Goal: Book appointment/travel/reservation

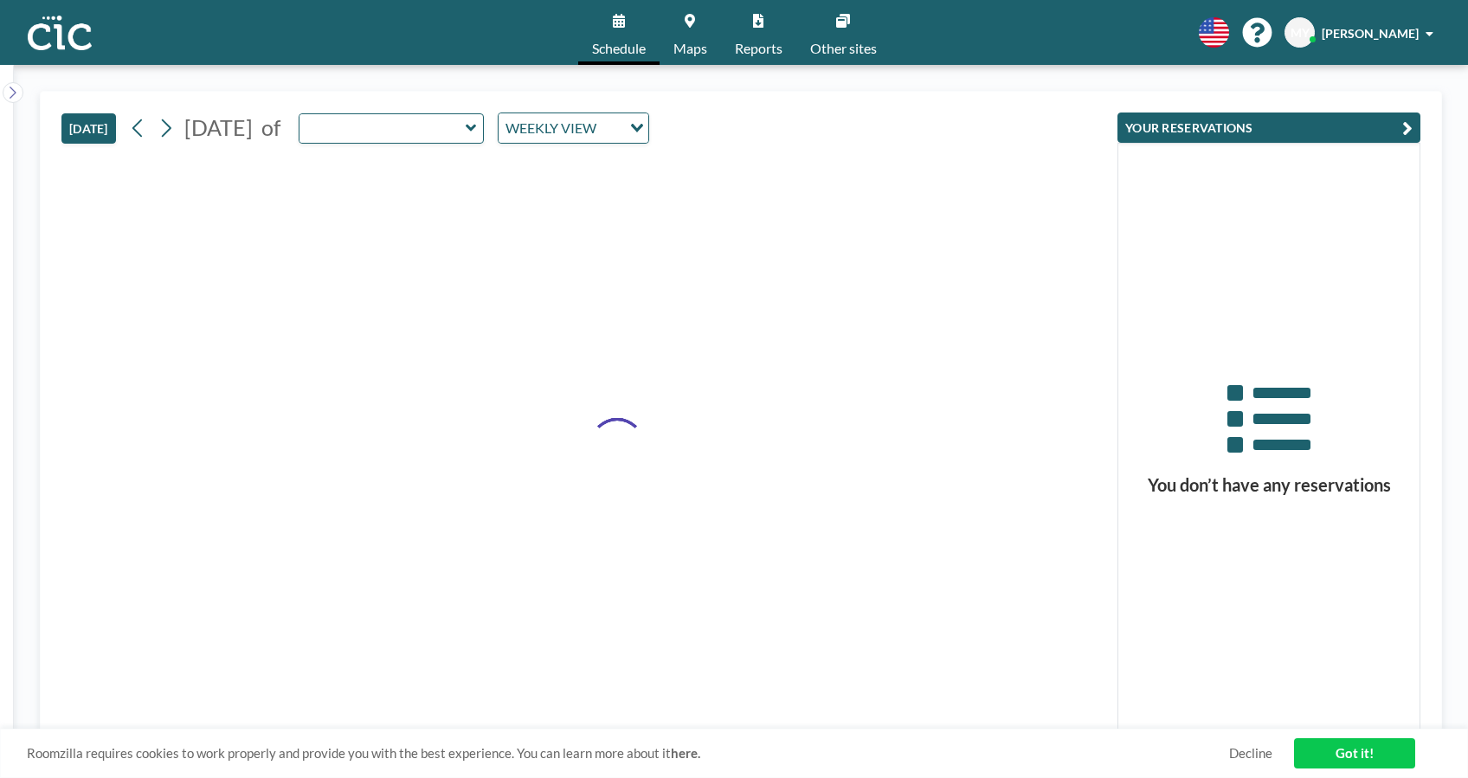
type input "Suji"
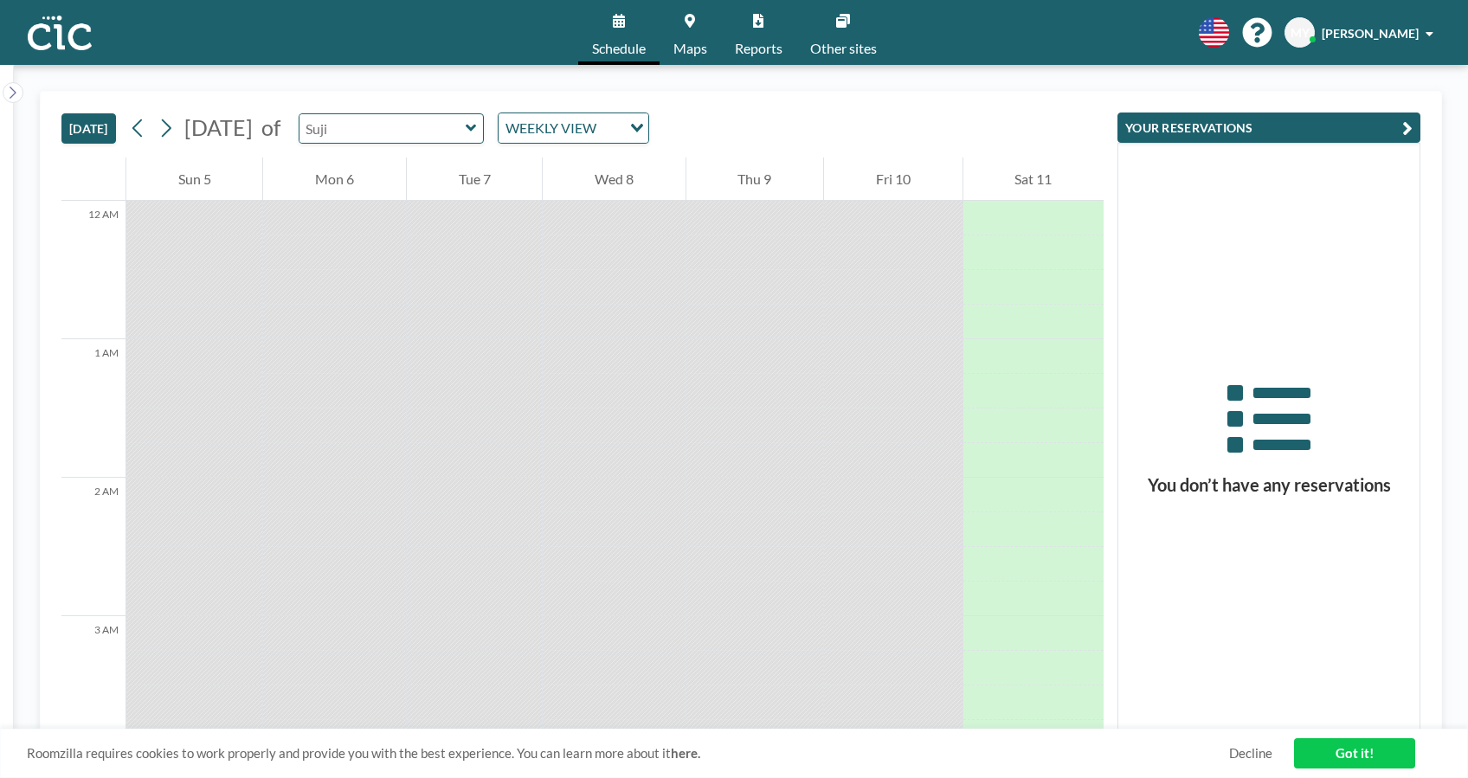
click at [466, 138] on input "text" at bounding box center [382, 128] width 166 height 29
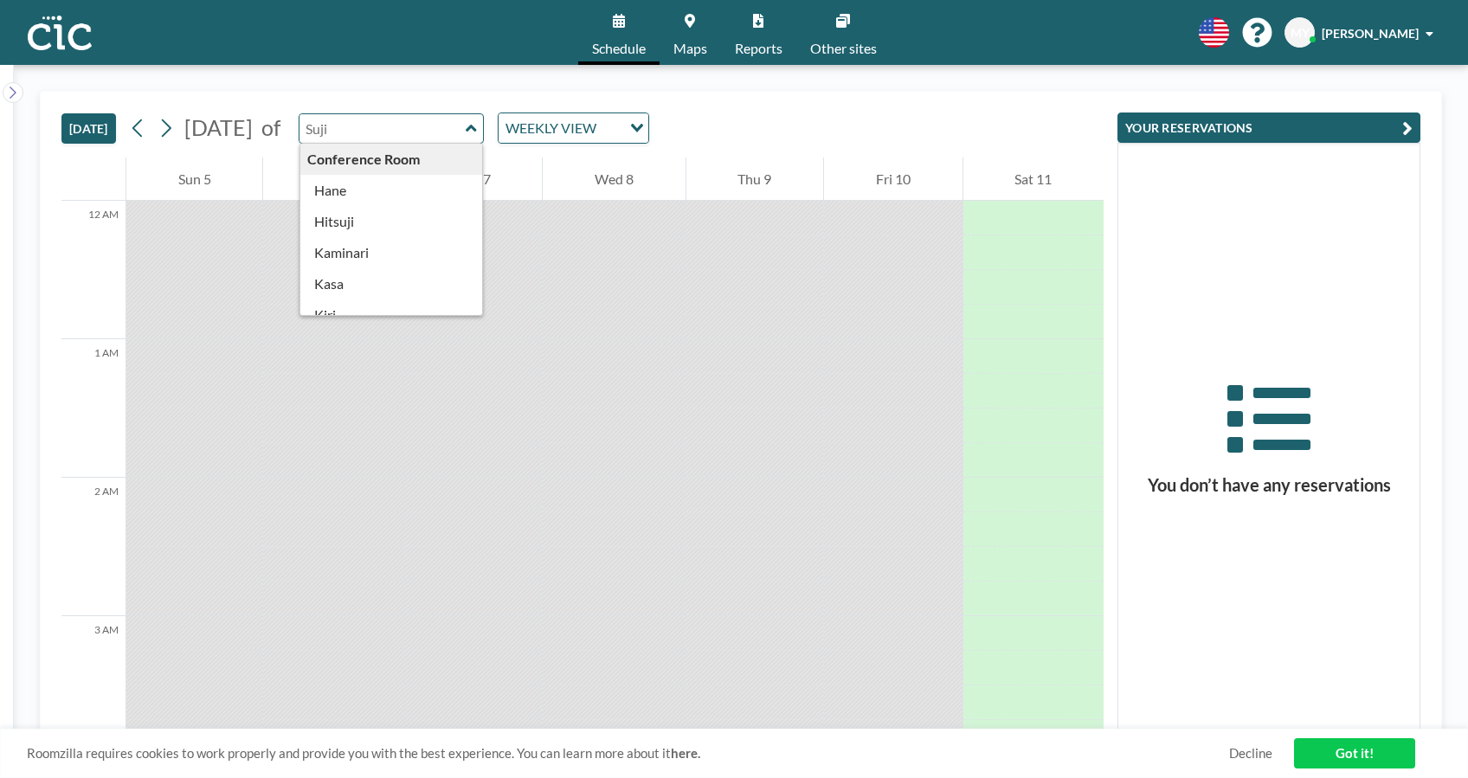
type input "Suji"
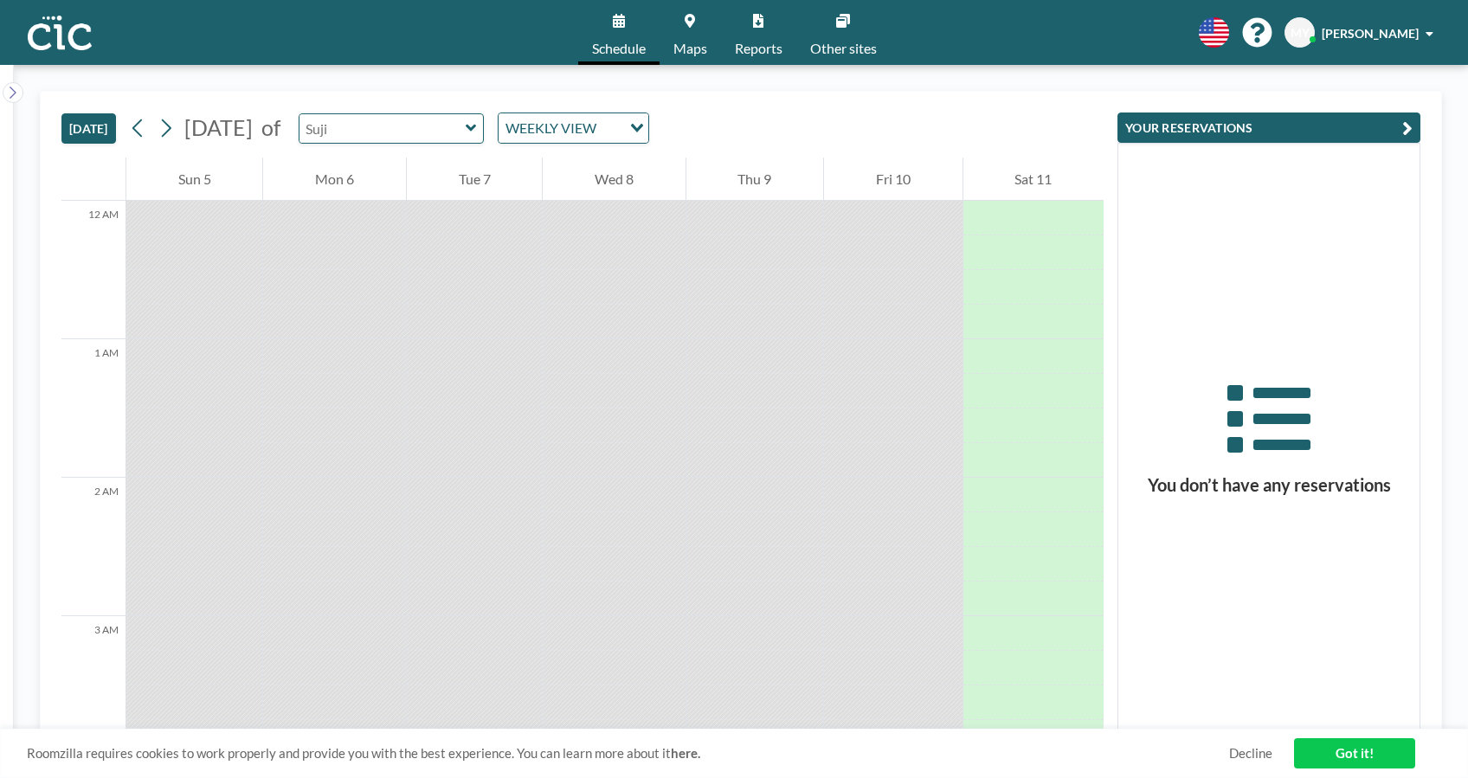
click at [466, 125] on input "text" at bounding box center [382, 128] width 166 height 29
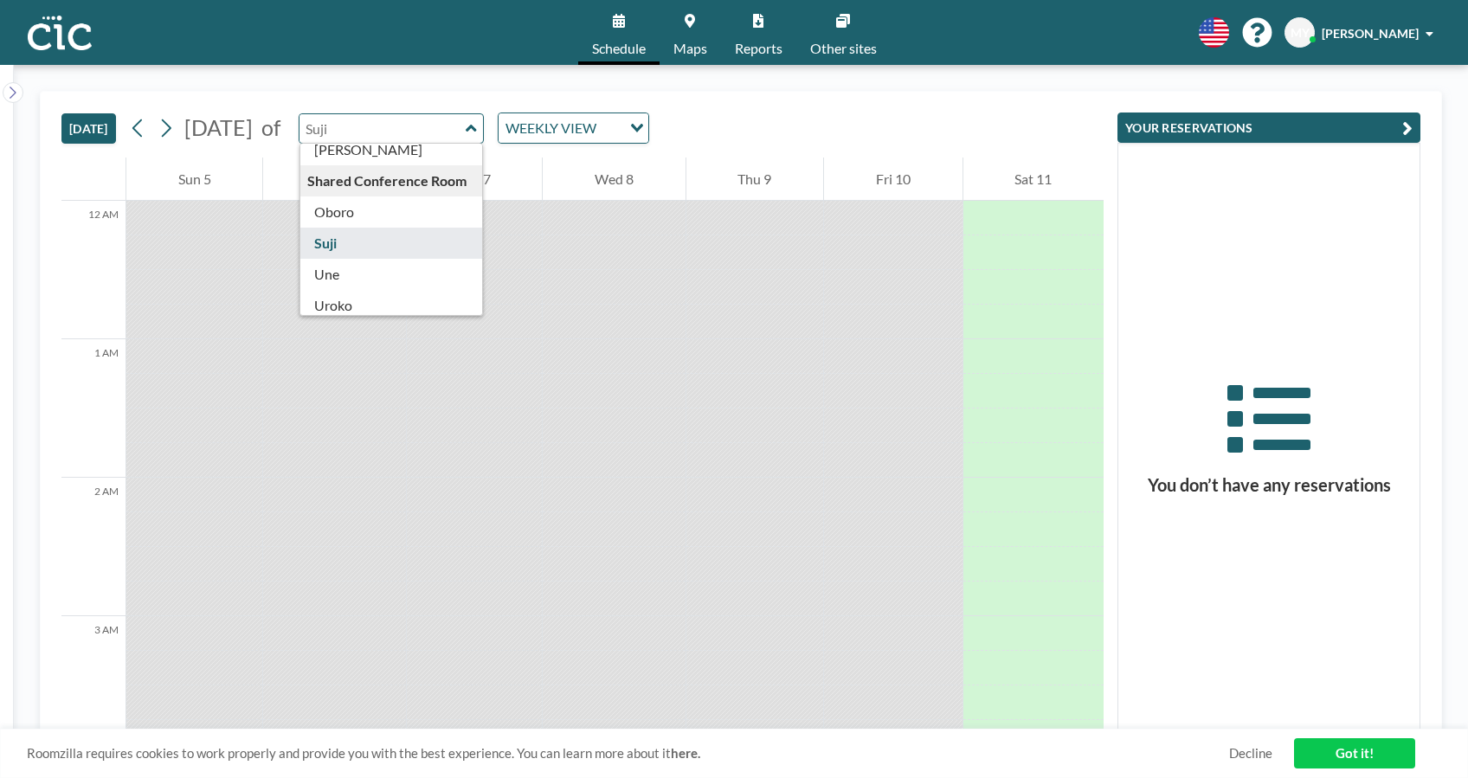
scroll to position [858, 0]
type input "Suji"
click at [786, 118] on div "[DATE] [DATE] of [PERSON_NAME] Conference Room [PERSON_NAME] Kaminari [PERSON_N…" at bounding box center [582, 125] width 1042 height 66
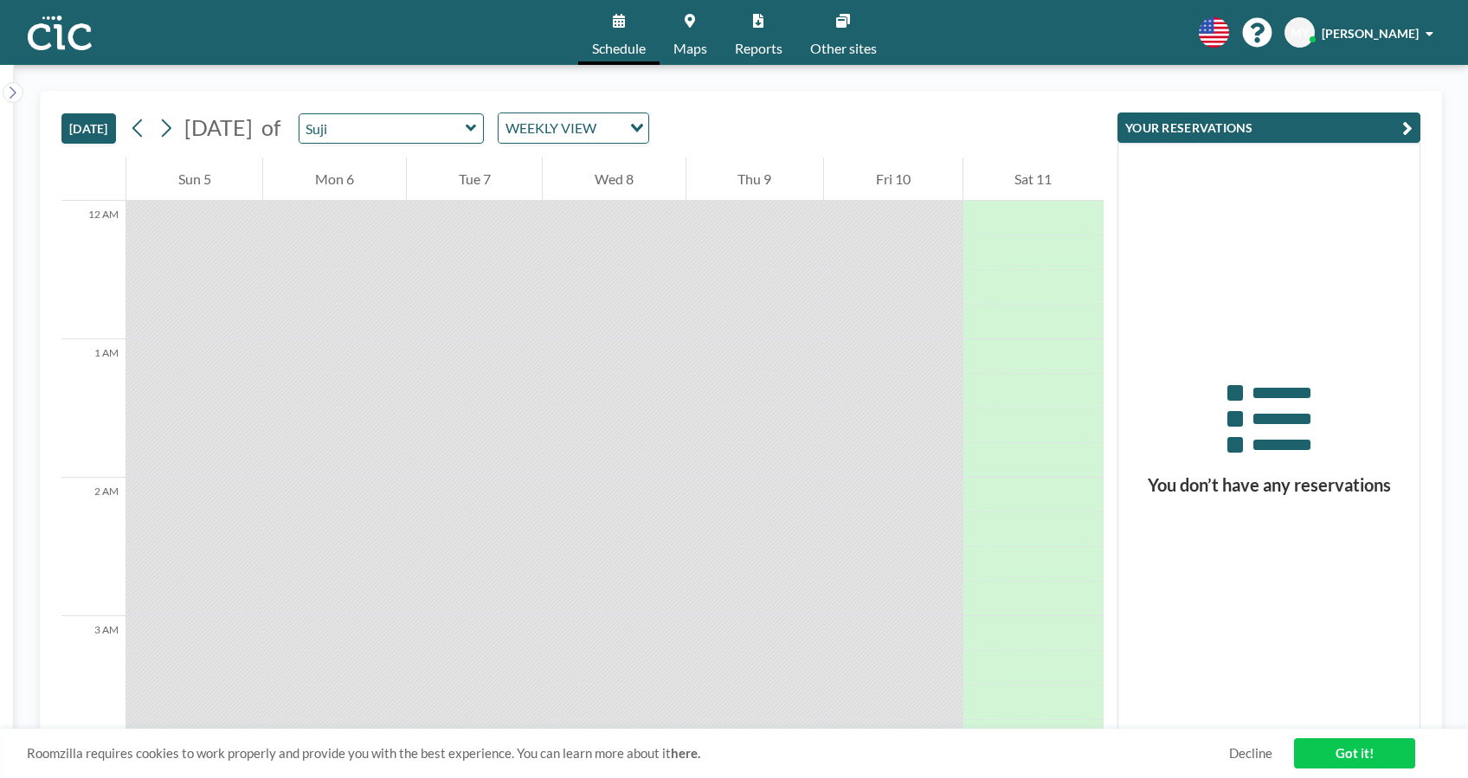
click at [648, 139] on div "WEEKLY VIEW Loading..." at bounding box center [574, 127] width 150 height 29
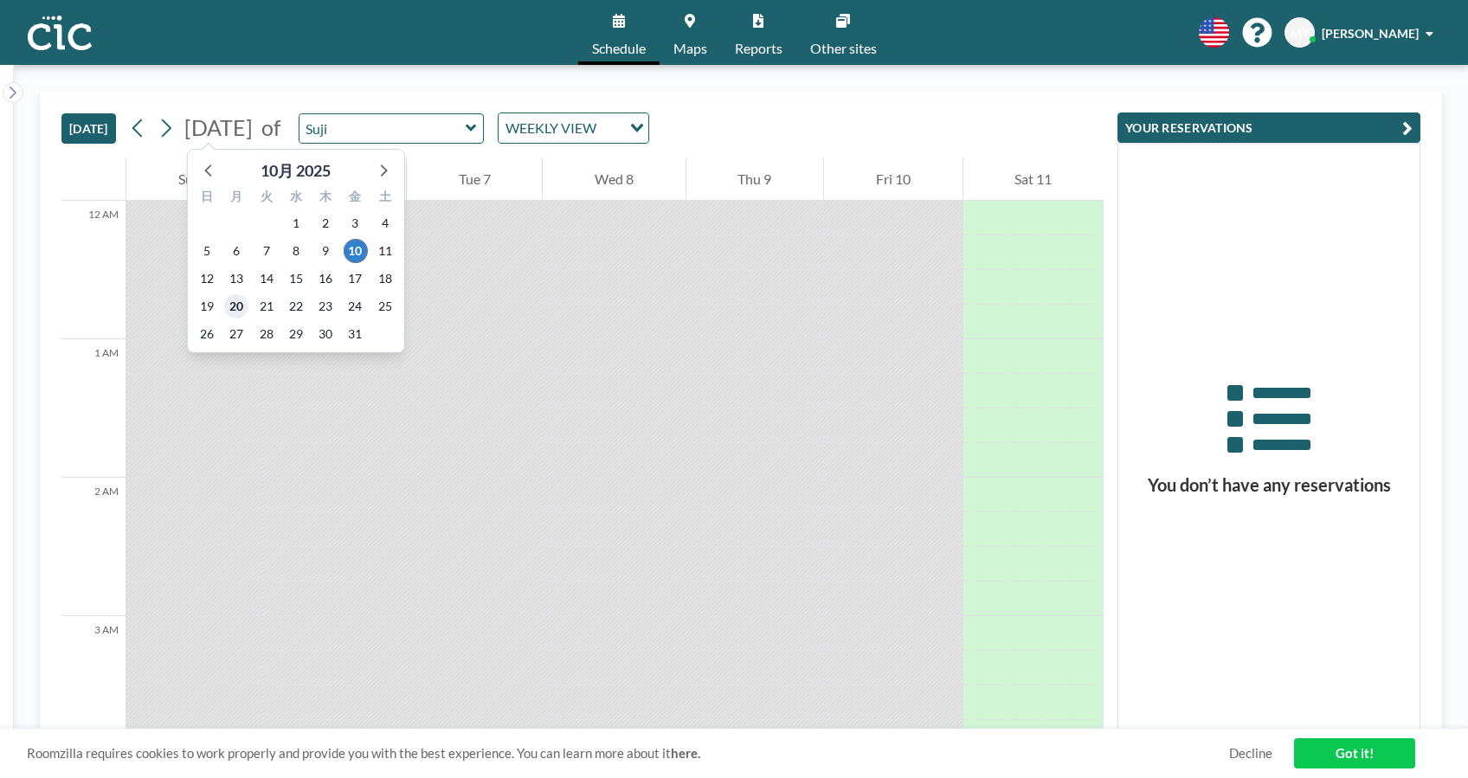
click at [242, 307] on span "20" at bounding box center [236, 306] width 24 height 24
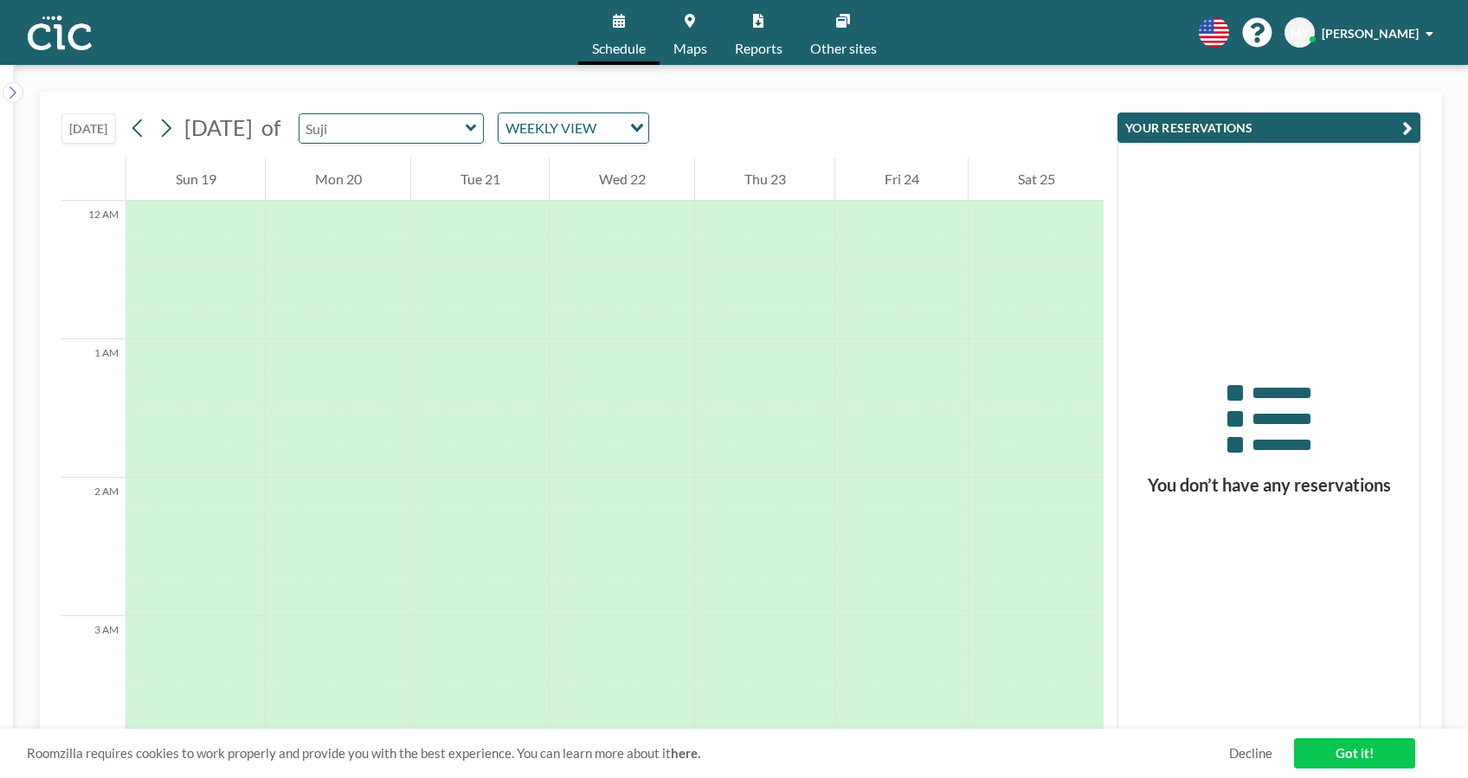
click at [466, 114] on input "text" at bounding box center [382, 128] width 166 height 29
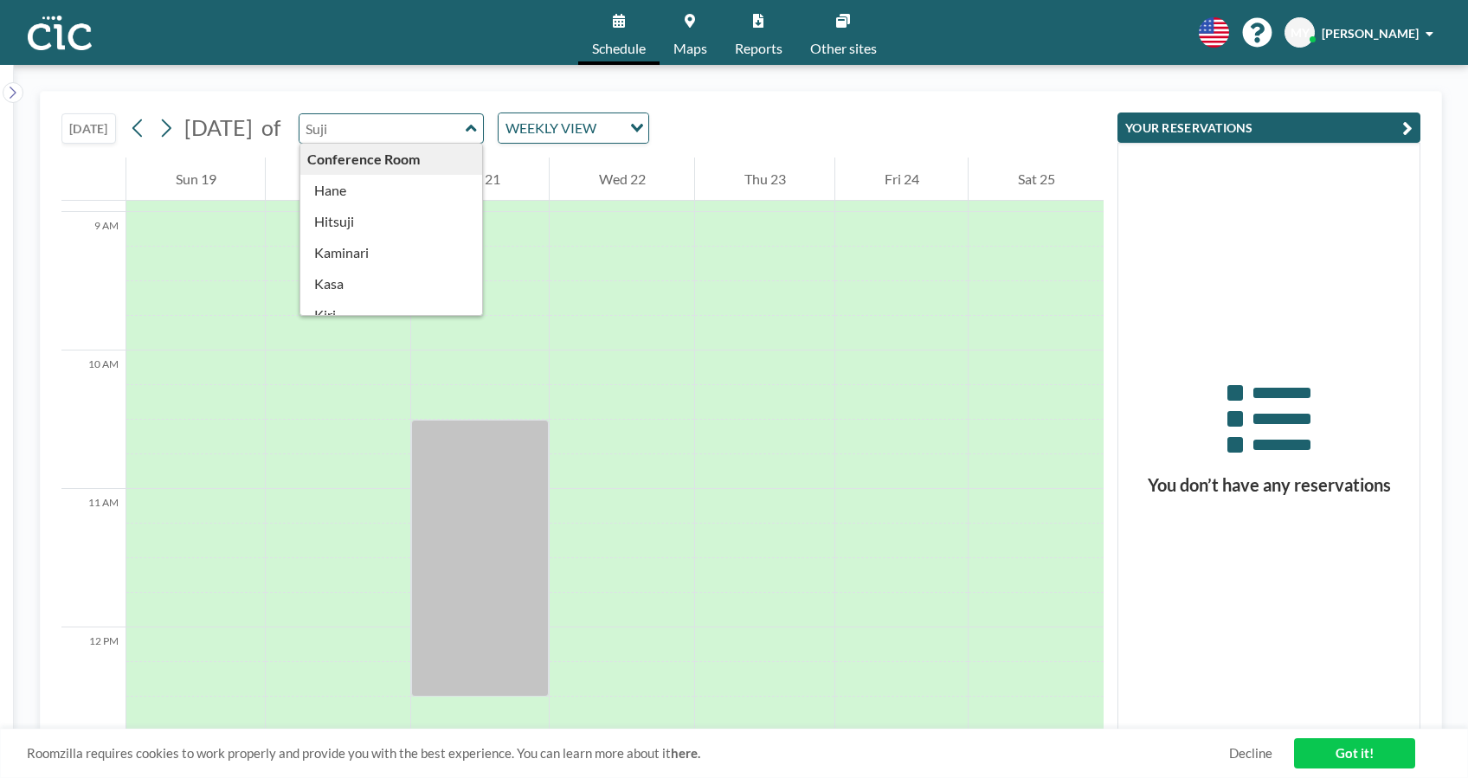
scroll to position [1269, 0]
type input "Hane"
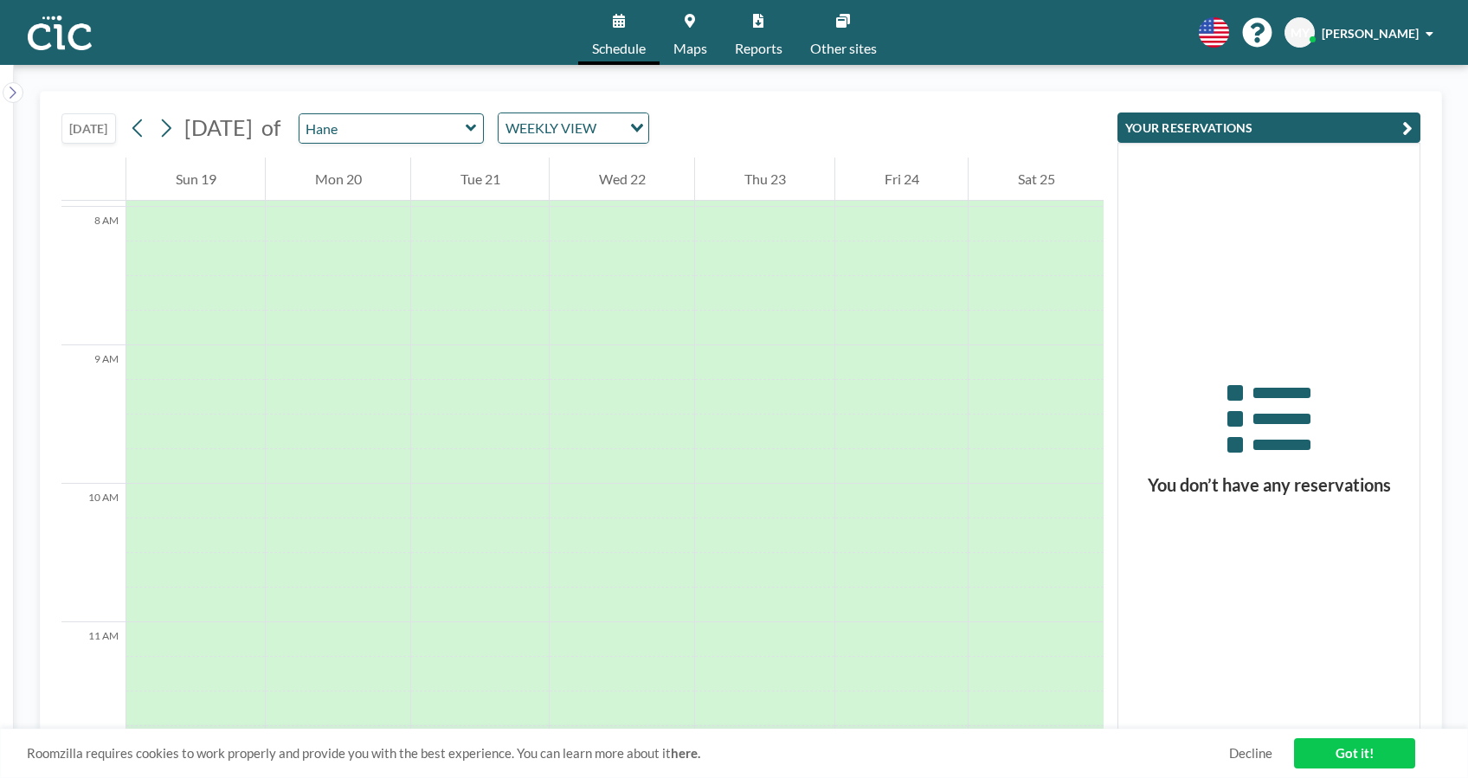
scroll to position [1338, 0]
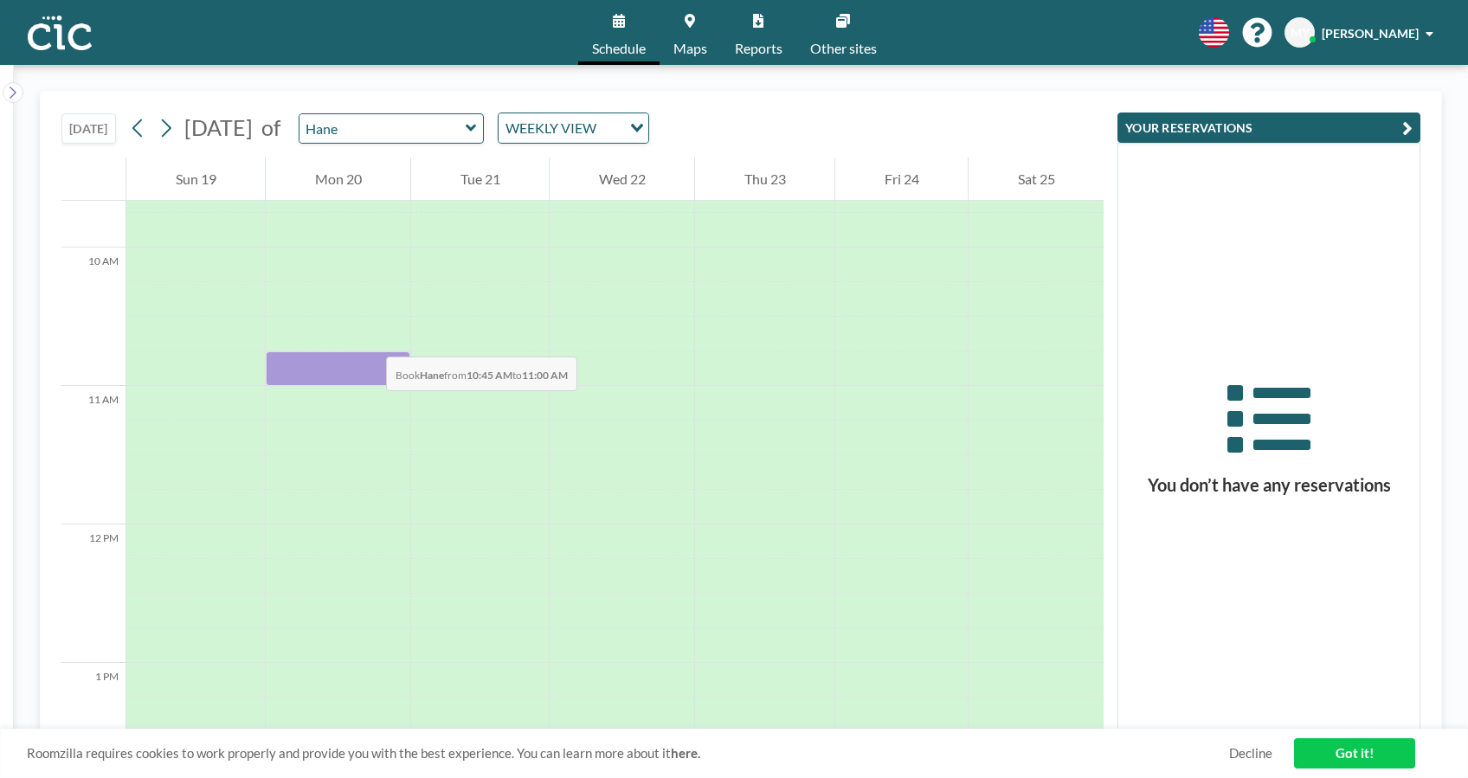
drag, startPoint x: 377, startPoint y: 370, endPoint x: 369, endPoint y: 339, distance: 32.3
click at [369, 339] on div at bounding box center [338, 525] width 145 height 3324
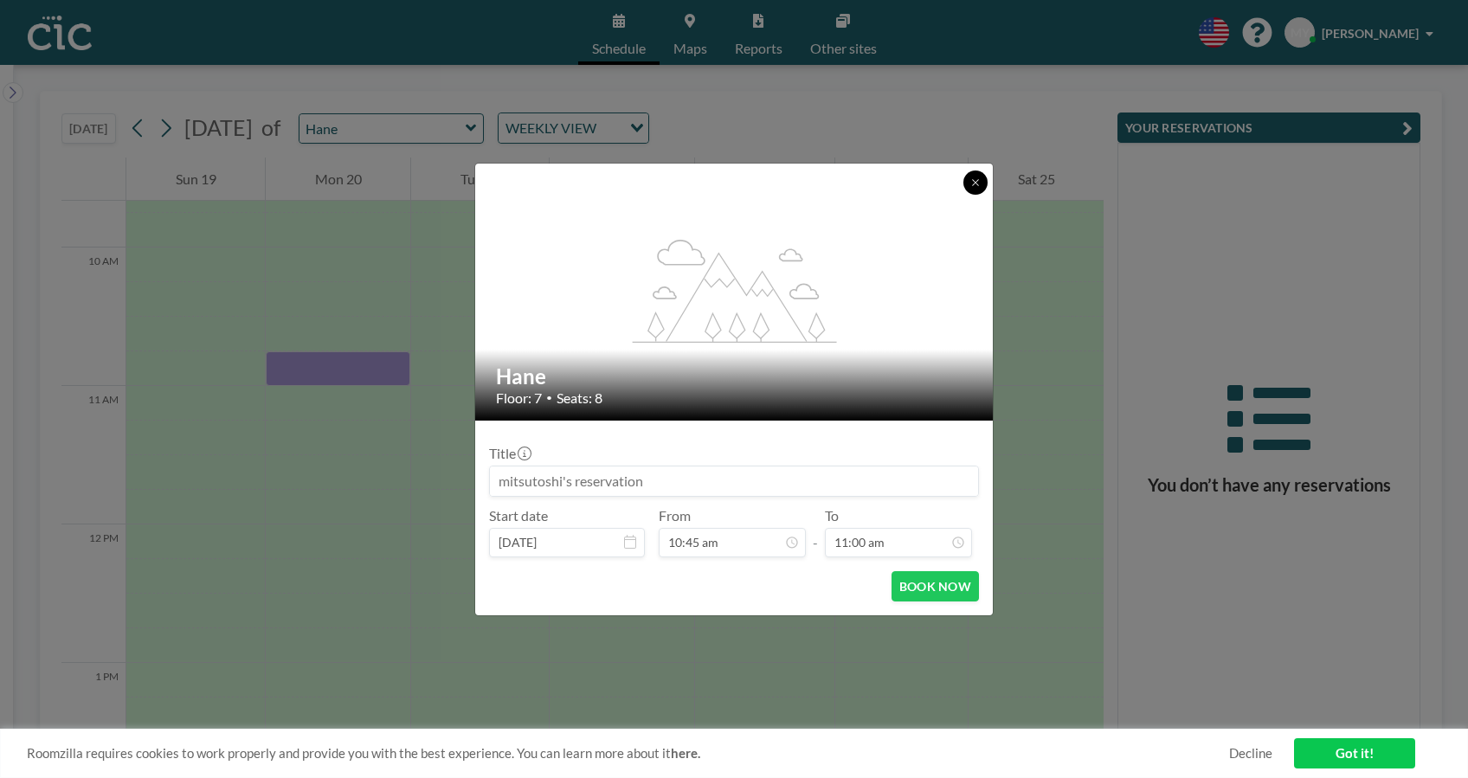
click at [982, 180] on button at bounding box center [975, 183] width 24 height 24
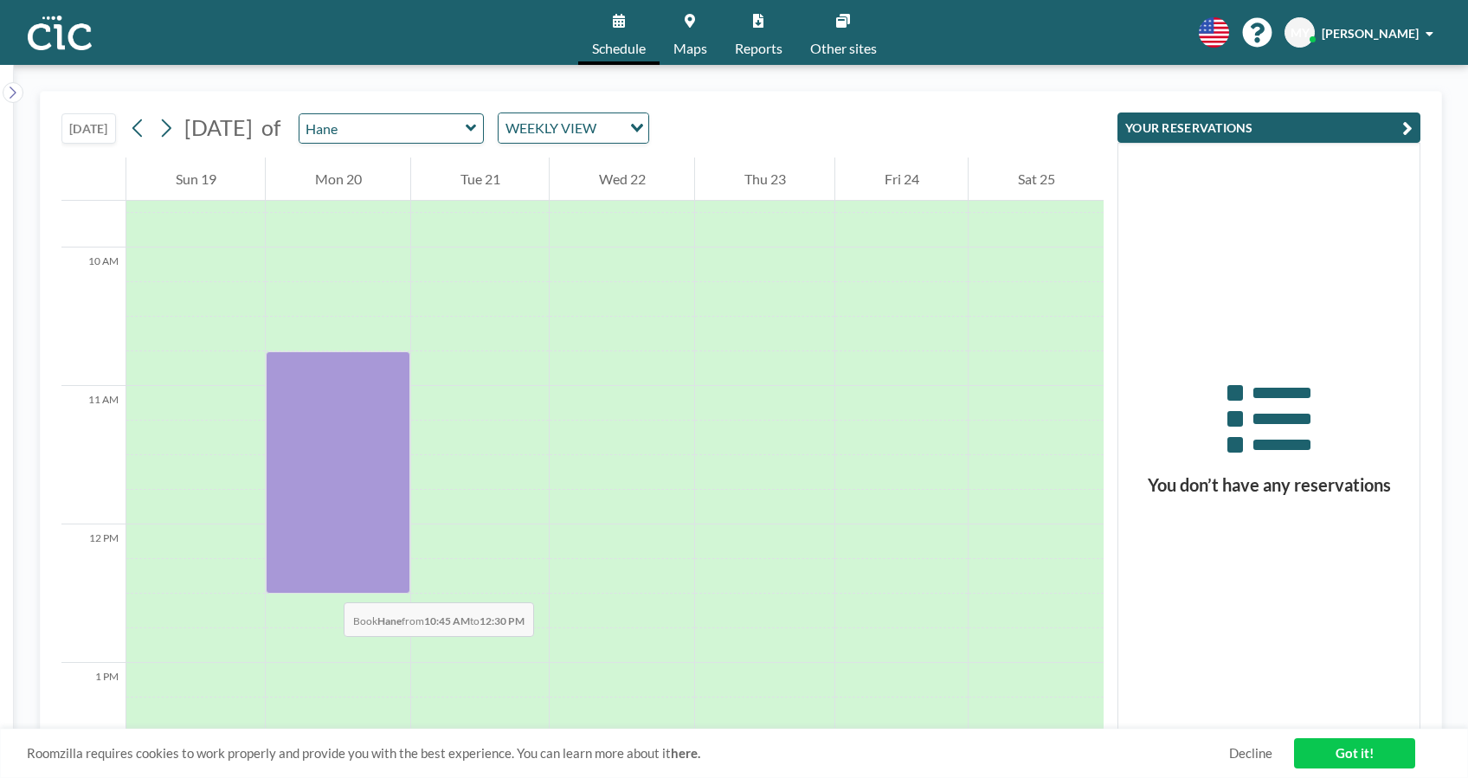
click at [326, 585] on div at bounding box center [338, 472] width 145 height 242
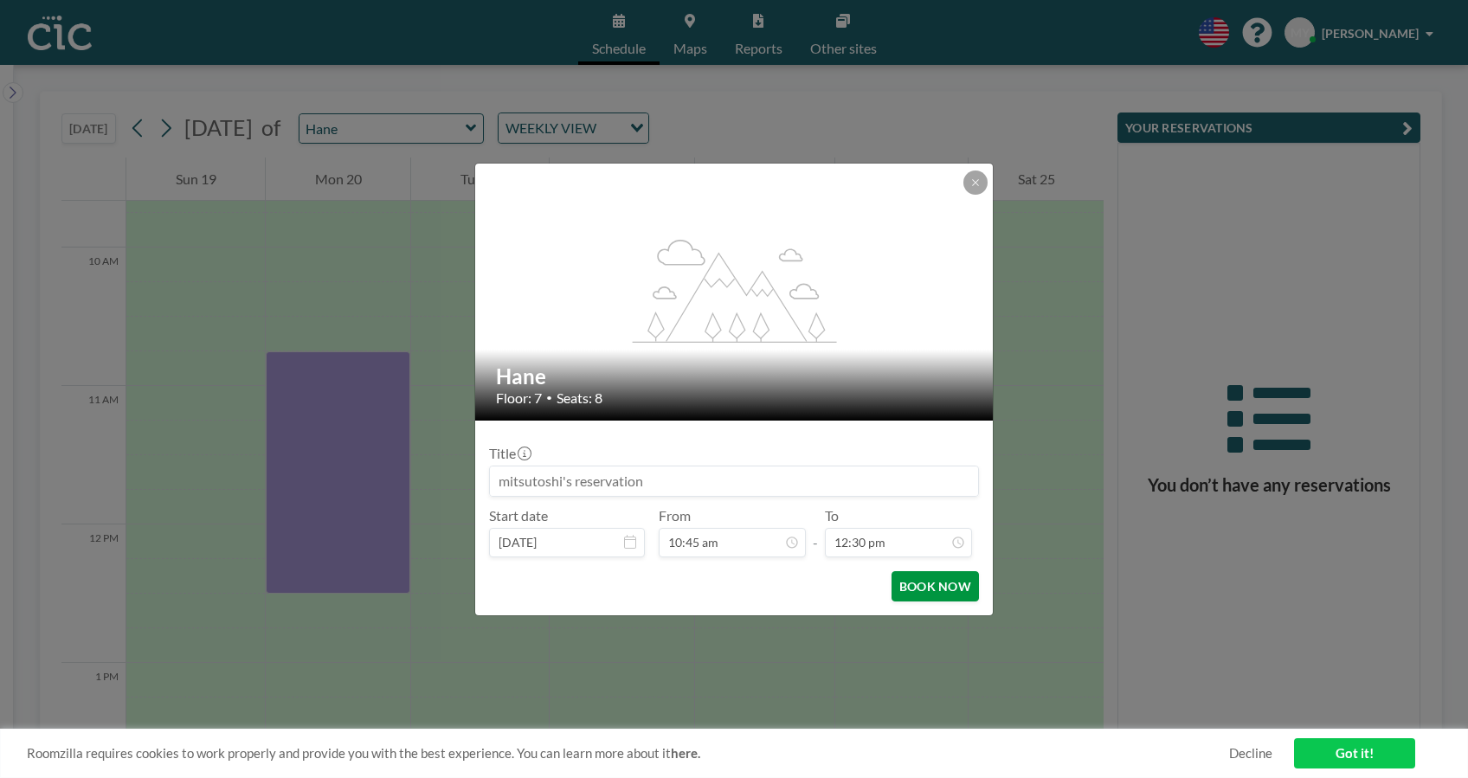
click at [910, 589] on button "BOOK NOW" at bounding box center [935, 586] width 87 height 30
